Goal: Check status

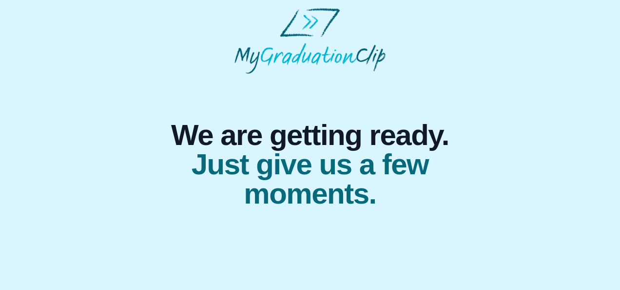
click at [268, 175] on span "Just give us a few moments." at bounding box center [310, 179] width 287 height 58
